Goal: Transaction & Acquisition: Purchase product/service

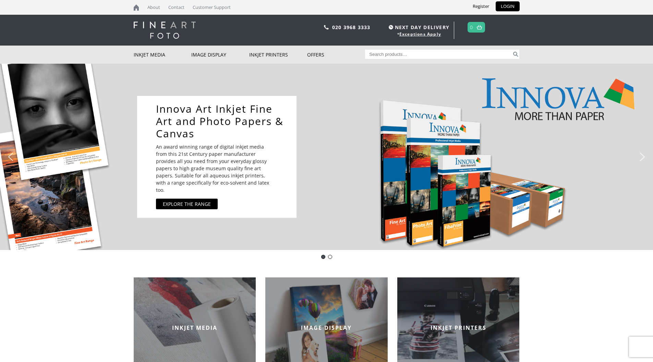
click at [382, 54] on input "Search for:" at bounding box center [438, 54] width 147 height 9
paste input "IFA-069-A3"
type input "IFA-069-A3"
click at [515, 54] on button "Search" at bounding box center [516, 54] width 8 height 9
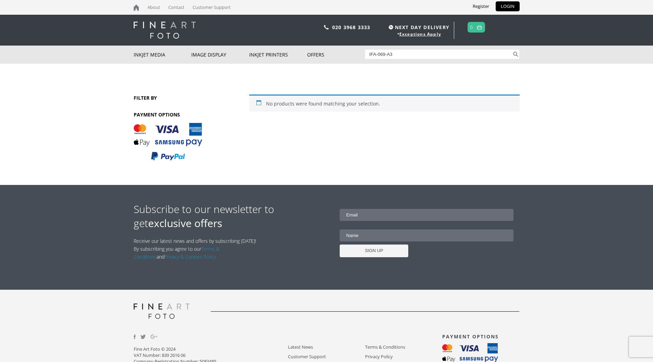
click at [392, 54] on input "IFA-069-A3" at bounding box center [438, 54] width 147 height 9
click at [378, 55] on input "IFA-069" at bounding box center [438, 54] width 147 height 9
type input "IFA 69"
click at [516, 54] on button "Search" at bounding box center [516, 54] width 8 height 9
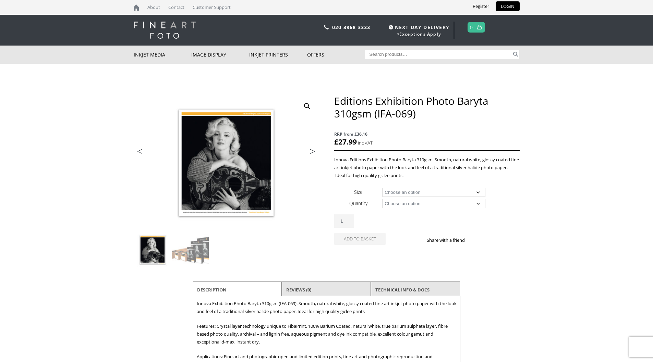
click at [477, 192] on select "Choose an option A4 Sheet A3 Sheet A3+ Sheet A2 Sheet 17" Wide Roll 24" Wide Ro…" at bounding box center [433, 192] width 103 height 9
click at [382, 188] on select "Choose an option A4 Sheet A3 Sheet A3+ Sheet A2 Sheet 17" Wide Roll 24" Wide Ro…" at bounding box center [433, 192] width 103 height 9
select select "a3-sheet"
click at [476, 204] on select "Choose an option 25 Sheets" at bounding box center [433, 203] width 103 height 9
select select "25-sheets"
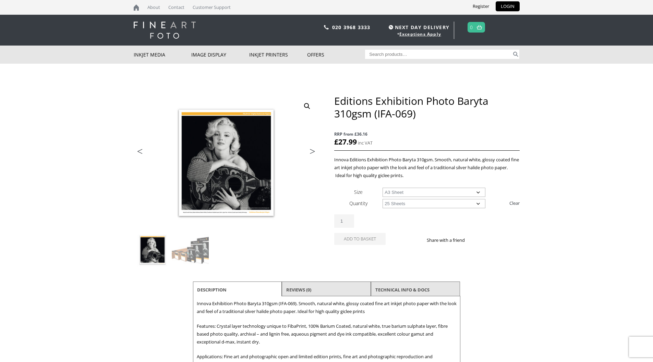
click at [382, 199] on select "Choose an option 25 Sheets" at bounding box center [433, 203] width 103 height 9
select select "a3-sheet"
